Goal: Information Seeking & Learning: Find specific fact

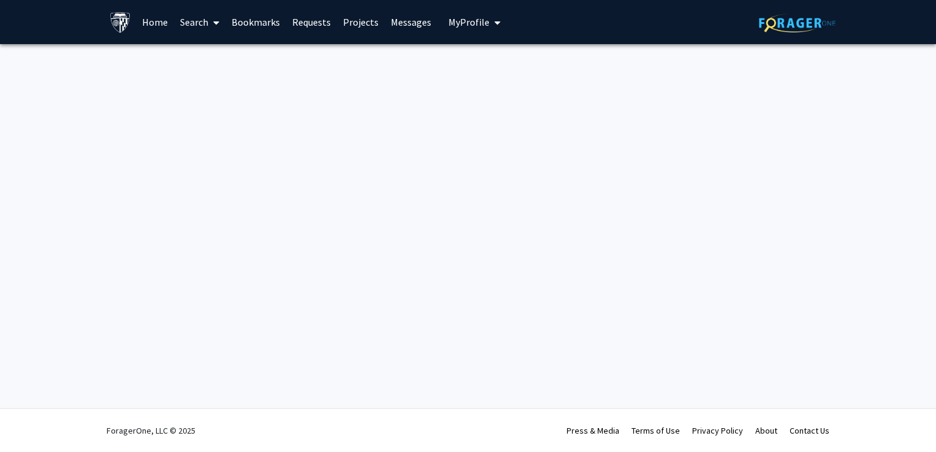
click at [450, 13] on button "My Profile" at bounding box center [474, 22] width 59 height 44
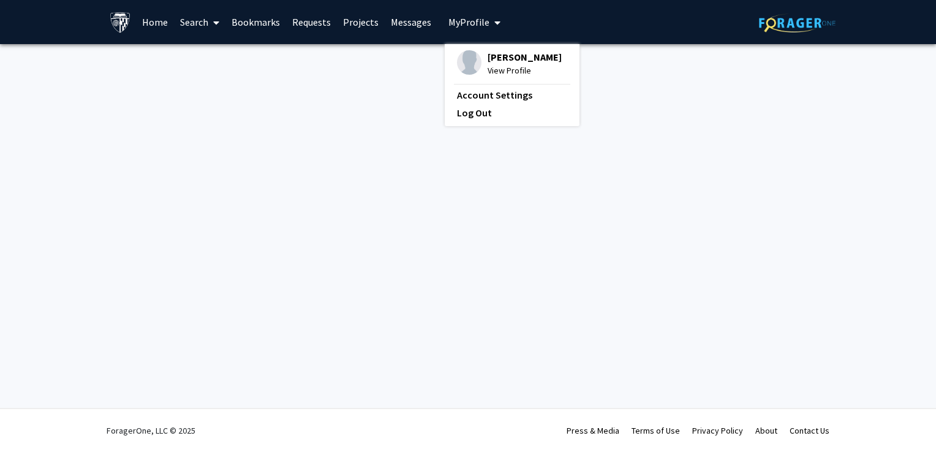
click at [458, 50] on fg-profile-picture at bounding box center [469, 63] width 25 height 27
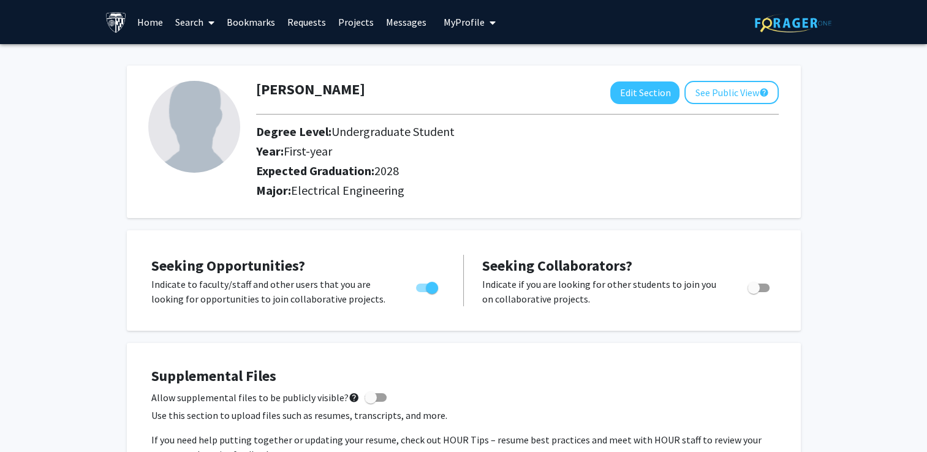
click at [203, 29] on link "Search" at bounding box center [194, 22] width 51 height 43
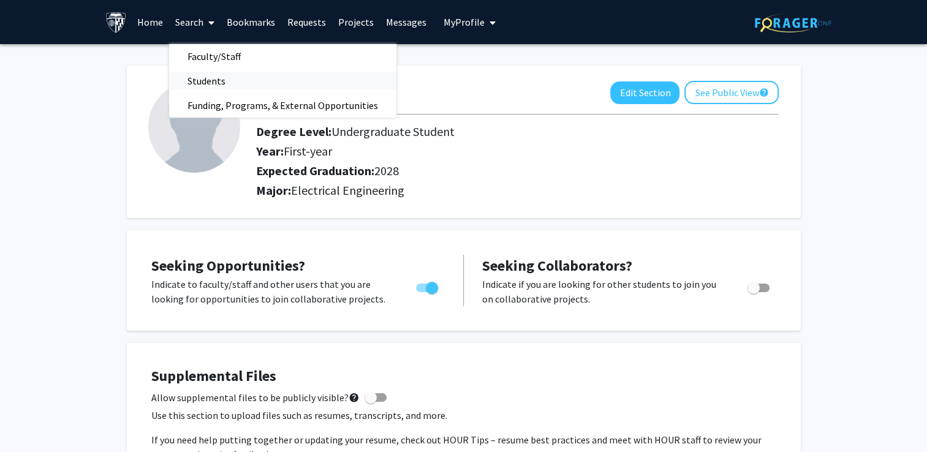
click at [216, 84] on span "Students" at bounding box center [206, 81] width 75 height 25
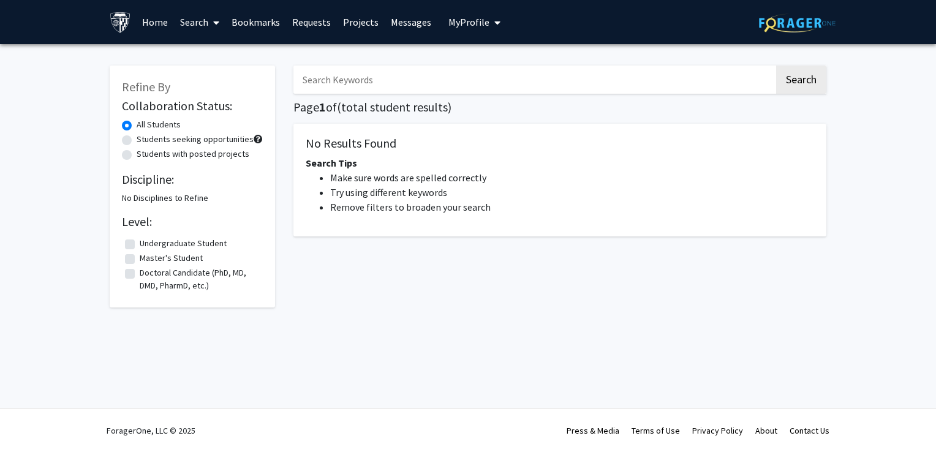
click at [346, 85] on input "Search Keywords" at bounding box center [534, 80] width 481 height 28
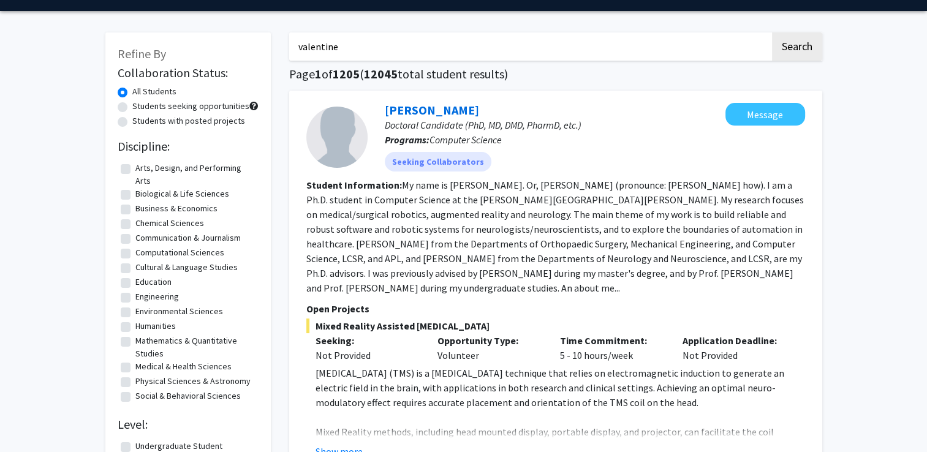
scroll to position [32, 0]
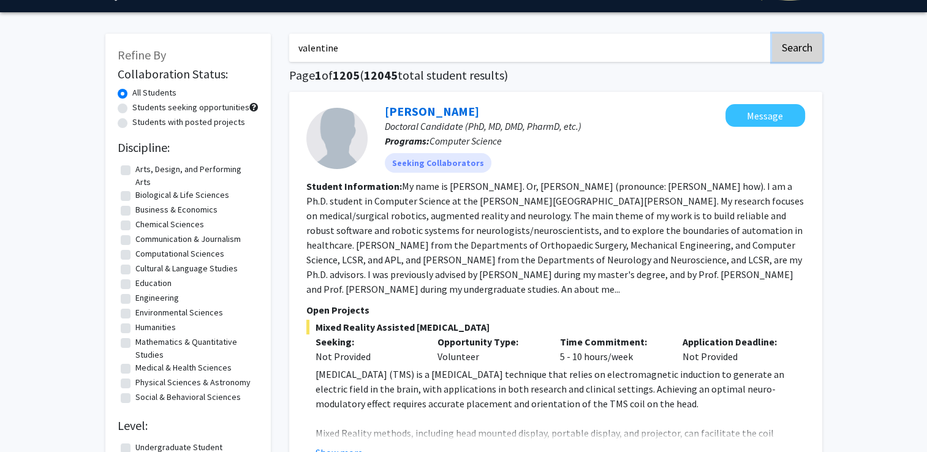
click at [796, 38] on button "Search" at bounding box center [797, 48] width 50 height 28
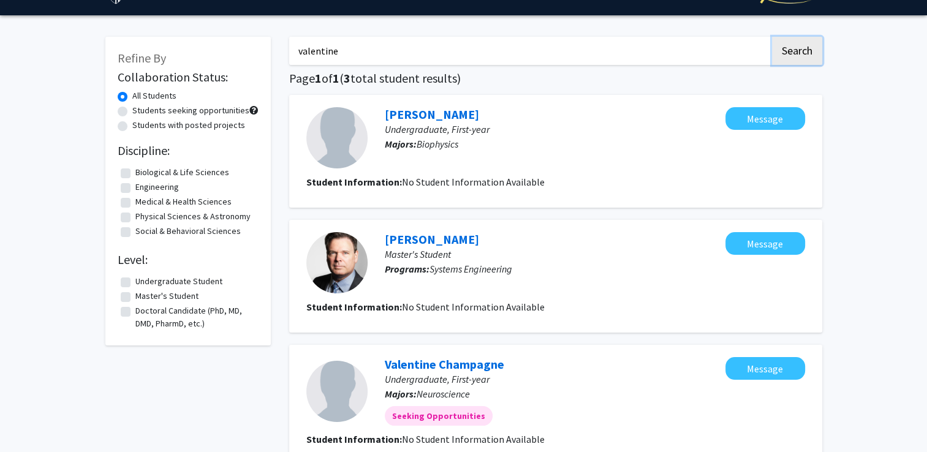
scroll to position [20, 0]
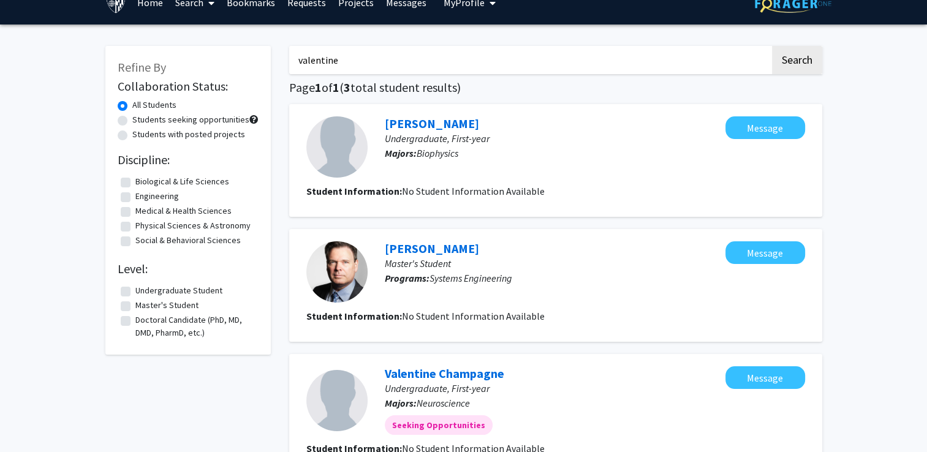
click at [330, 67] on input "valentine" at bounding box center [529, 60] width 481 height 28
click at [772, 46] on button "Search" at bounding box center [797, 60] width 50 height 28
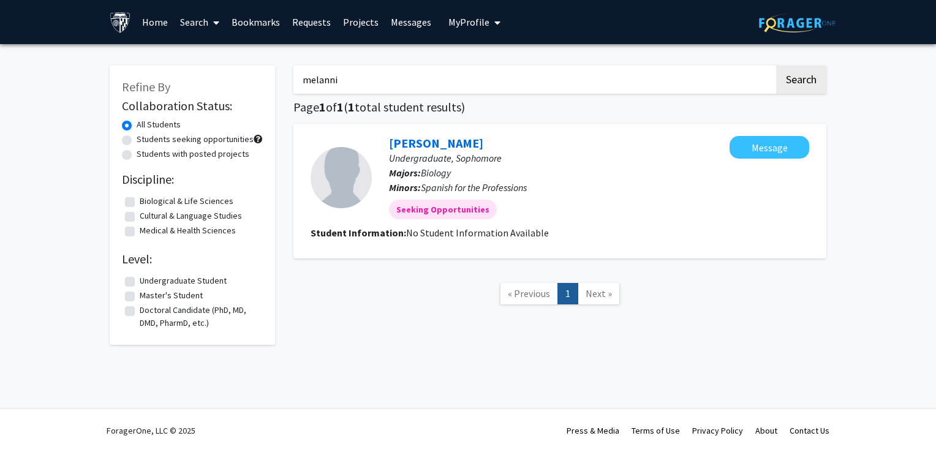
click at [322, 79] on input "melanni" at bounding box center [534, 80] width 481 height 28
click at [776, 66] on button "Search" at bounding box center [801, 80] width 50 height 28
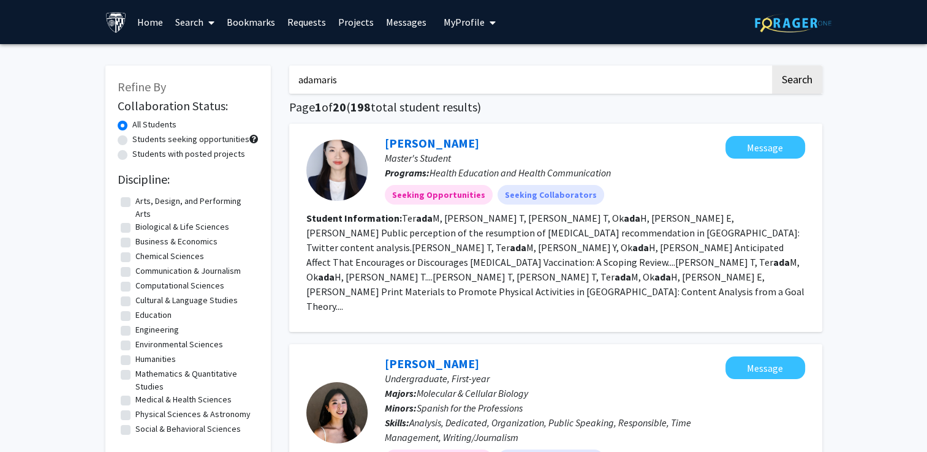
click at [772, 66] on button "Search" at bounding box center [797, 80] width 50 height 28
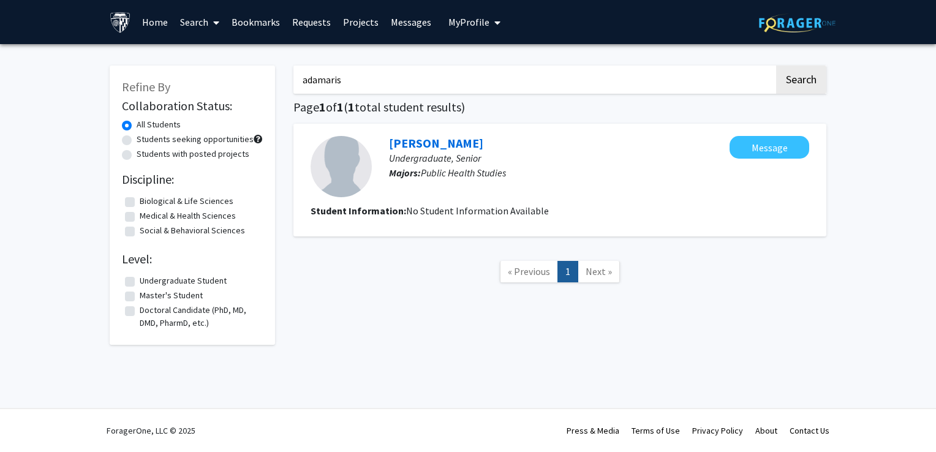
click at [322, 79] on input "adamaris" at bounding box center [534, 80] width 481 height 28
click at [776, 66] on button "Search" at bounding box center [801, 80] width 50 height 28
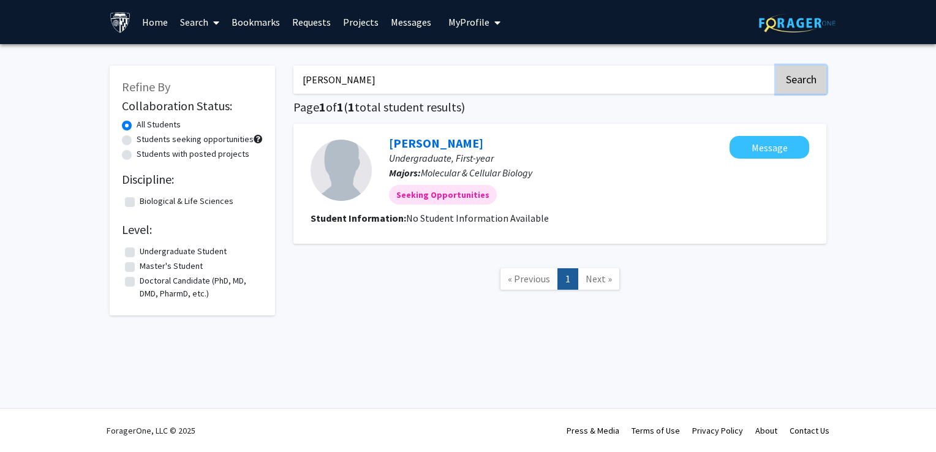
click at [806, 72] on button "Search" at bounding box center [801, 80] width 50 height 28
click at [323, 82] on input "[PERSON_NAME]" at bounding box center [534, 80] width 481 height 28
click at [776, 66] on button "Search" at bounding box center [801, 80] width 50 height 28
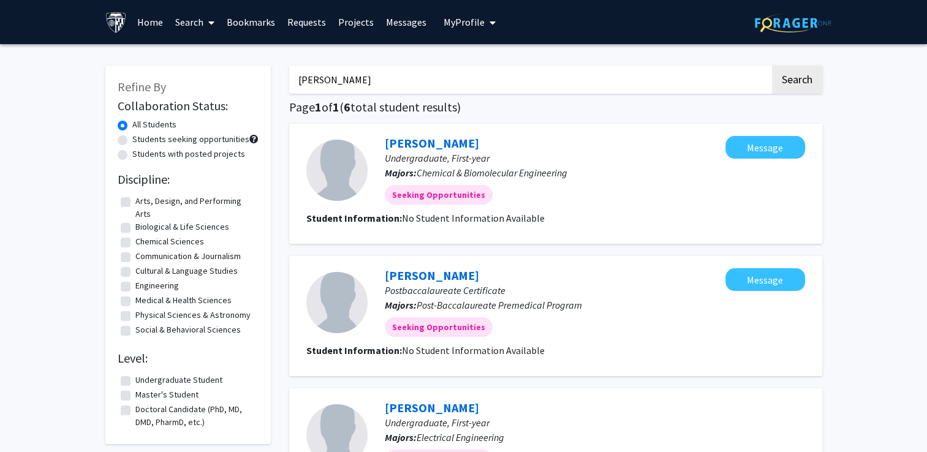
click at [313, 76] on input "[PERSON_NAME]" at bounding box center [529, 80] width 481 height 28
click at [772, 66] on button "Search" at bounding box center [797, 80] width 50 height 28
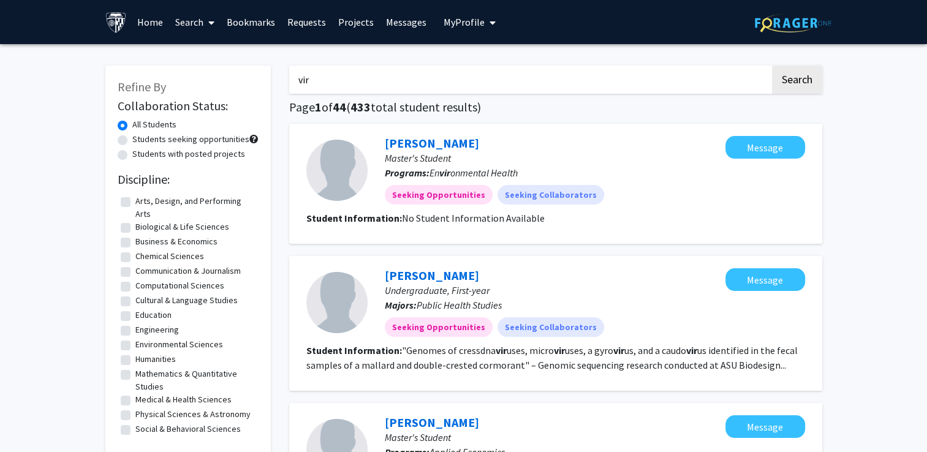
click at [303, 80] on input "vir" at bounding box center [529, 80] width 481 height 28
click at [772, 66] on button "Search" at bounding box center [797, 80] width 50 height 28
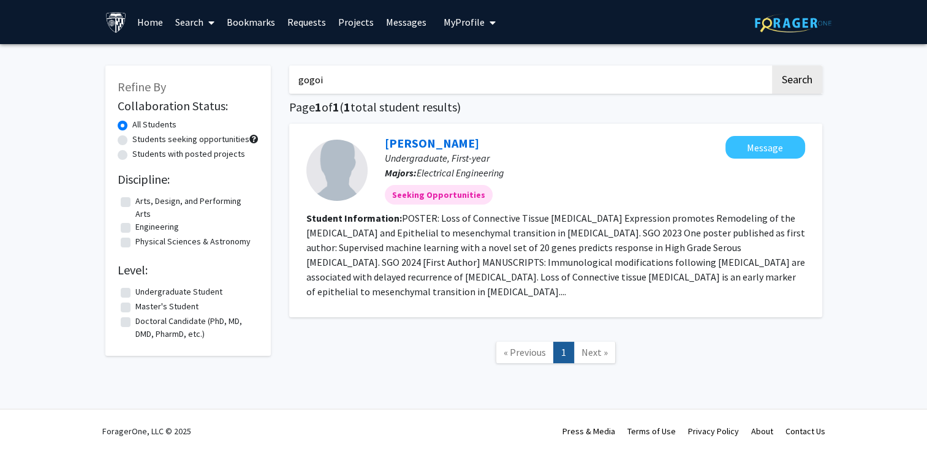
click at [303, 80] on input "gogoi" at bounding box center [529, 80] width 481 height 28
click at [772, 66] on button "Search" at bounding box center [797, 80] width 50 height 28
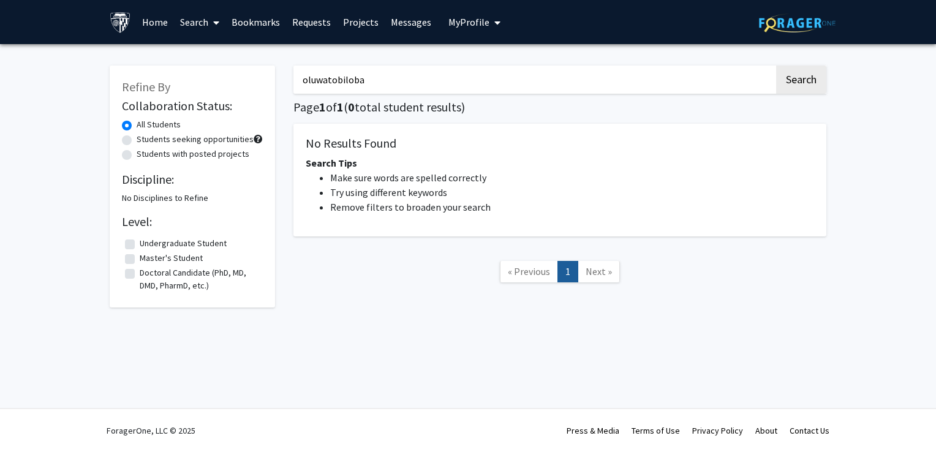
click at [357, 84] on input "oluwatobiloba" at bounding box center [534, 80] width 481 height 28
click at [776, 66] on button "Search" at bounding box center [801, 80] width 50 height 28
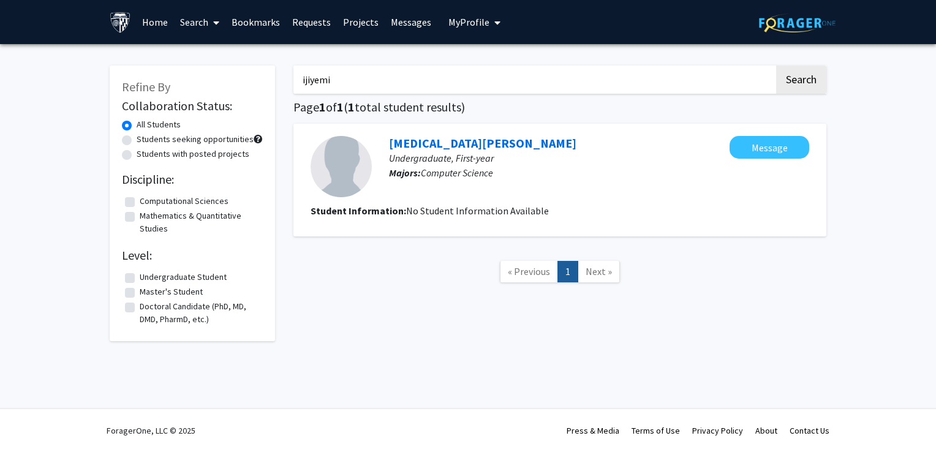
click at [316, 80] on input "ijiyemi" at bounding box center [534, 80] width 481 height 28
click at [776, 66] on button "Search" at bounding box center [801, 80] width 50 height 28
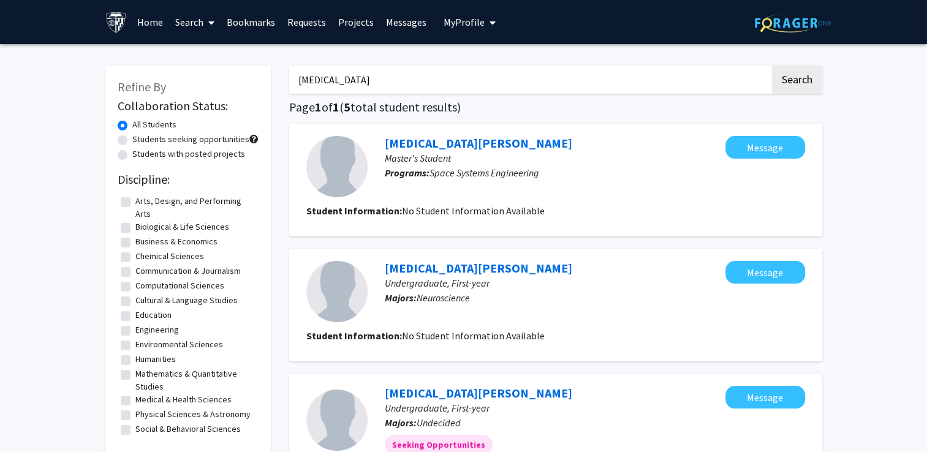
click at [306, 78] on input "[MEDICAL_DATA]" at bounding box center [529, 80] width 481 height 28
click at [772, 66] on button "Search" at bounding box center [797, 80] width 50 height 28
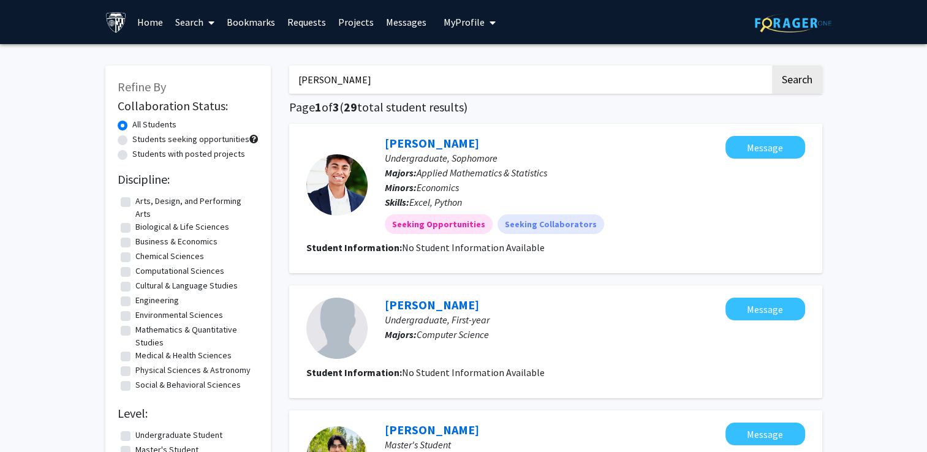
click at [306, 83] on input "[PERSON_NAME]" at bounding box center [529, 80] width 481 height 28
click at [772, 66] on button "Search" at bounding box center [797, 80] width 50 height 28
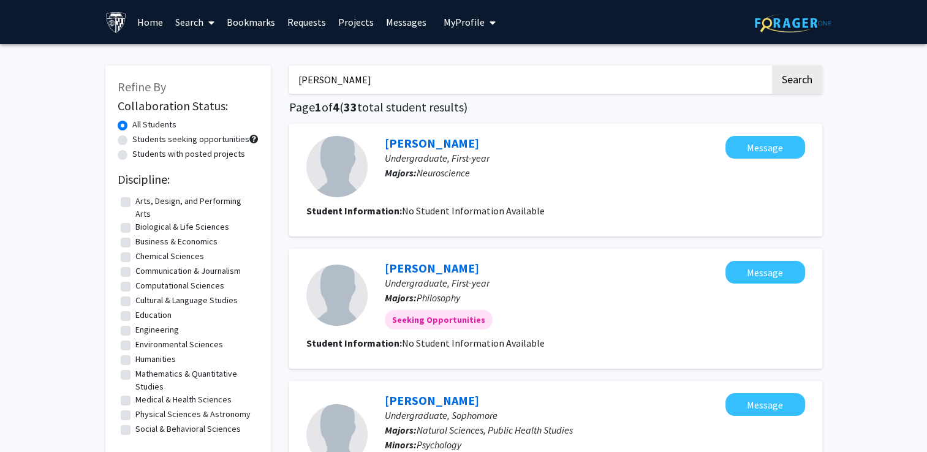
click at [328, 76] on input "[PERSON_NAME]" at bounding box center [529, 80] width 481 height 28
click at [772, 66] on button "Search" at bounding box center [797, 80] width 50 height 28
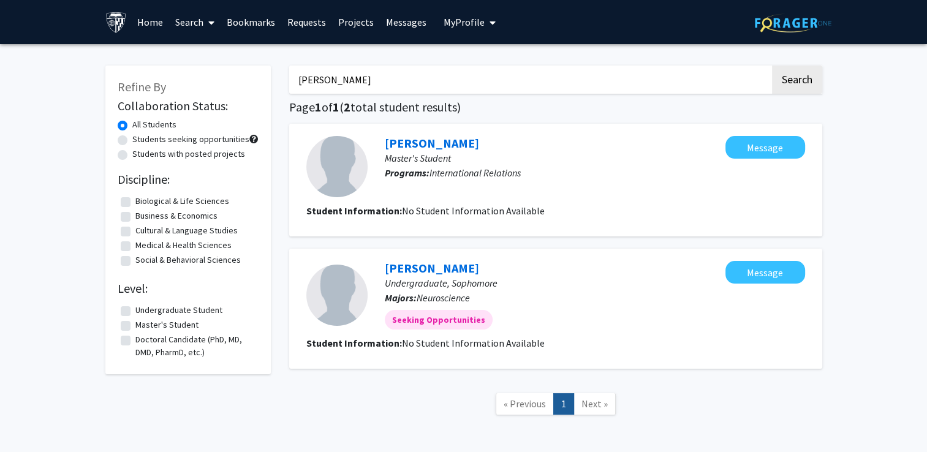
click at [328, 76] on input "[PERSON_NAME]" at bounding box center [529, 80] width 481 height 28
type input "m"
click at [772, 66] on button "Search" at bounding box center [797, 80] width 50 height 28
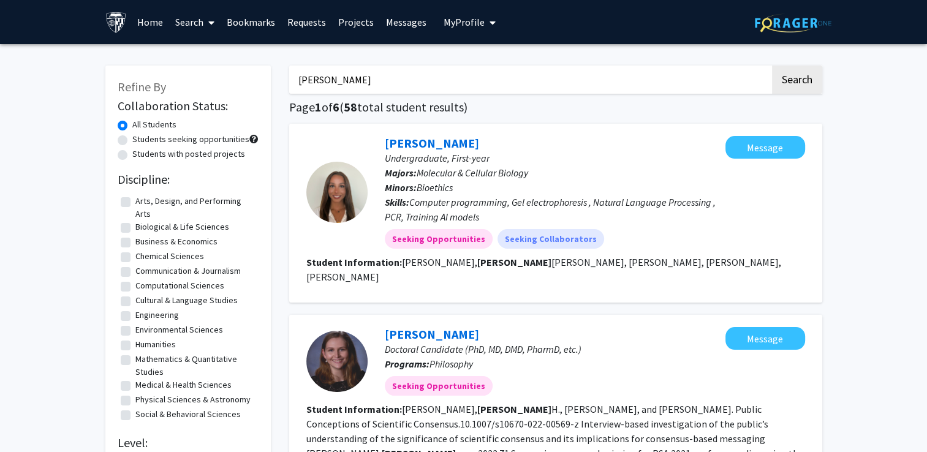
click at [310, 78] on input "[PERSON_NAME]" at bounding box center [529, 80] width 481 height 28
type input "ariadne"
click at [772, 66] on button "Search" at bounding box center [797, 80] width 50 height 28
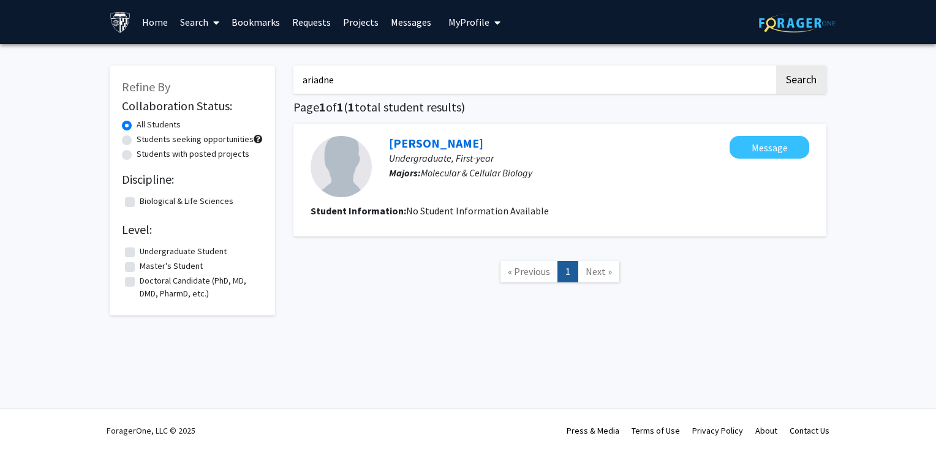
click at [333, 83] on input "ariadne" at bounding box center [534, 80] width 481 height 28
click at [776, 66] on button "Search" at bounding box center [801, 80] width 50 height 28
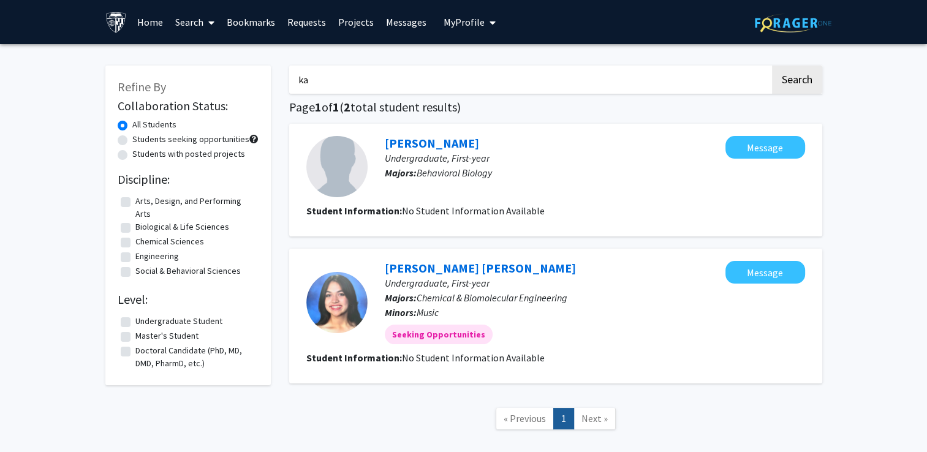
type input "k"
